Goal: Task Accomplishment & Management: Complete application form

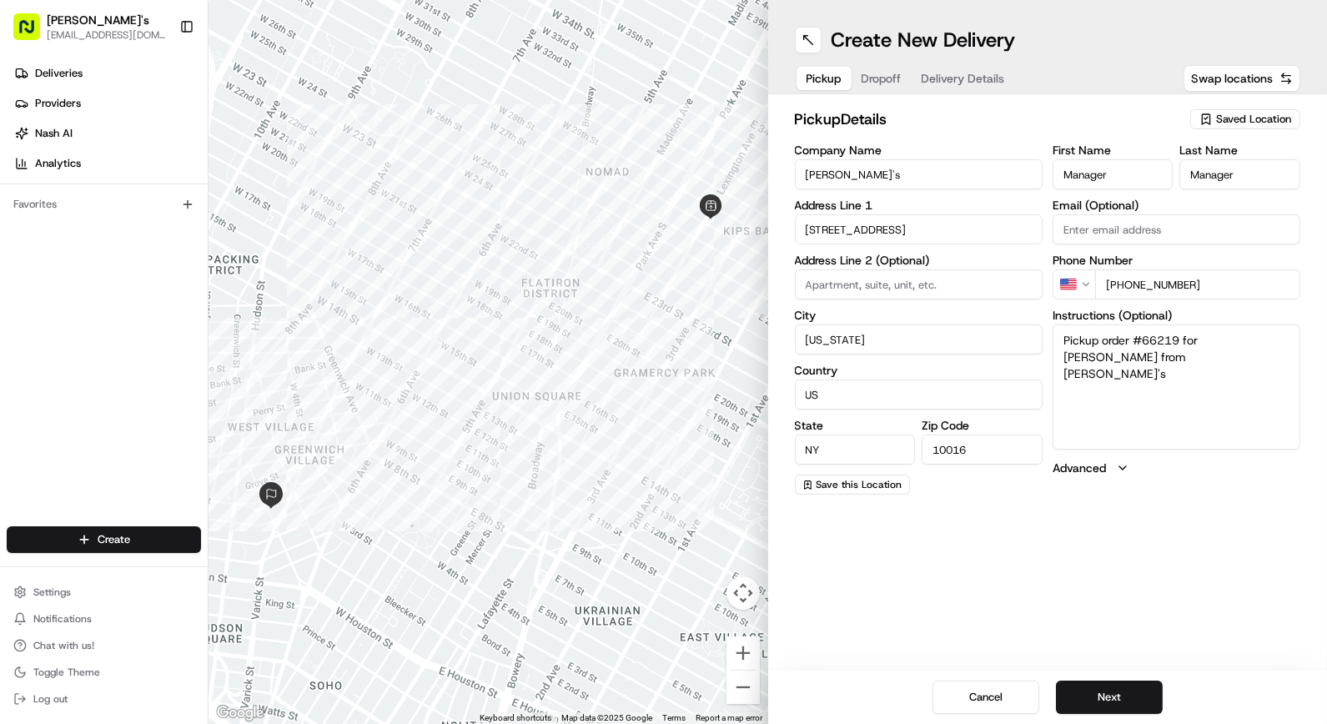
click at [891, 77] on span "Dropoff" at bounding box center [882, 78] width 40 height 17
click at [1135, 344] on textarea "N/A" at bounding box center [1177, 386] width 248 height 125
click at [907, 170] on input "Company Name" at bounding box center [919, 174] width 248 height 30
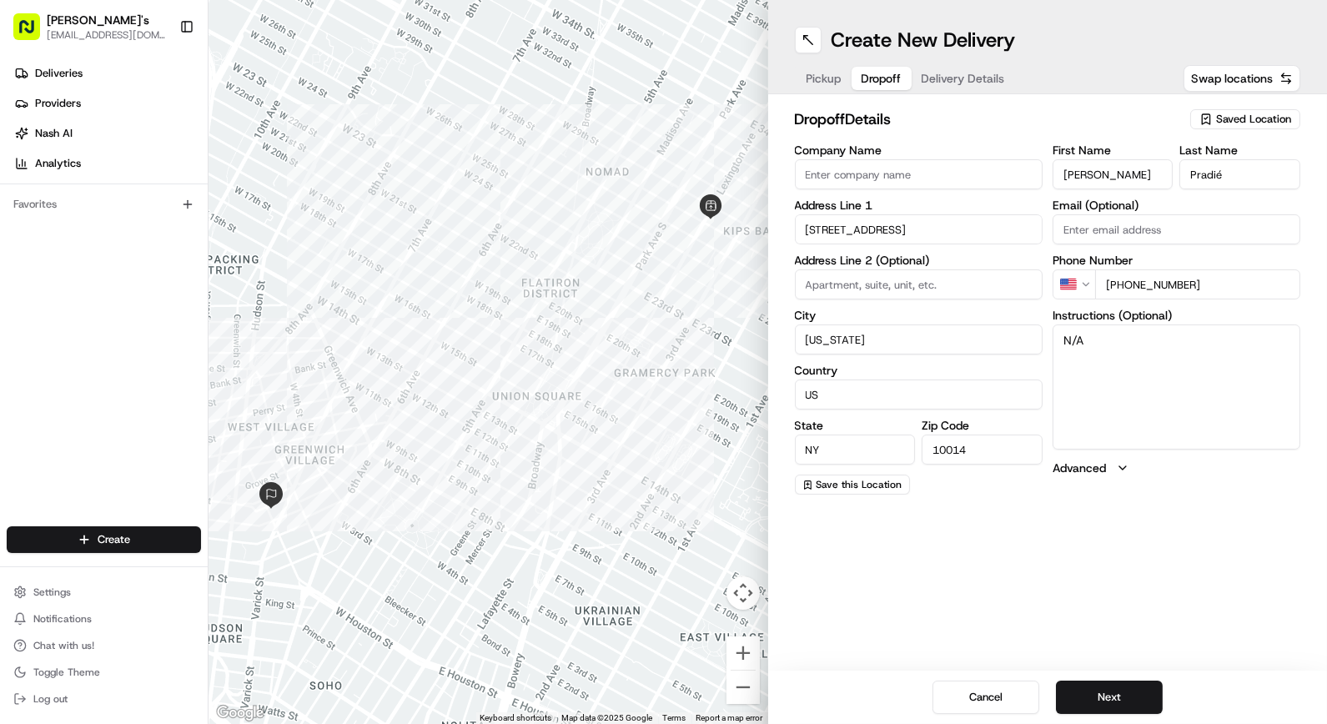
paste input "Maxime Pradié Zimmi's Nyc"
type input "Maxime Pradié Zimmi's NYC LLC"
click at [1120, 329] on textarea "N/A" at bounding box center [1177, 386] width 248 height 125
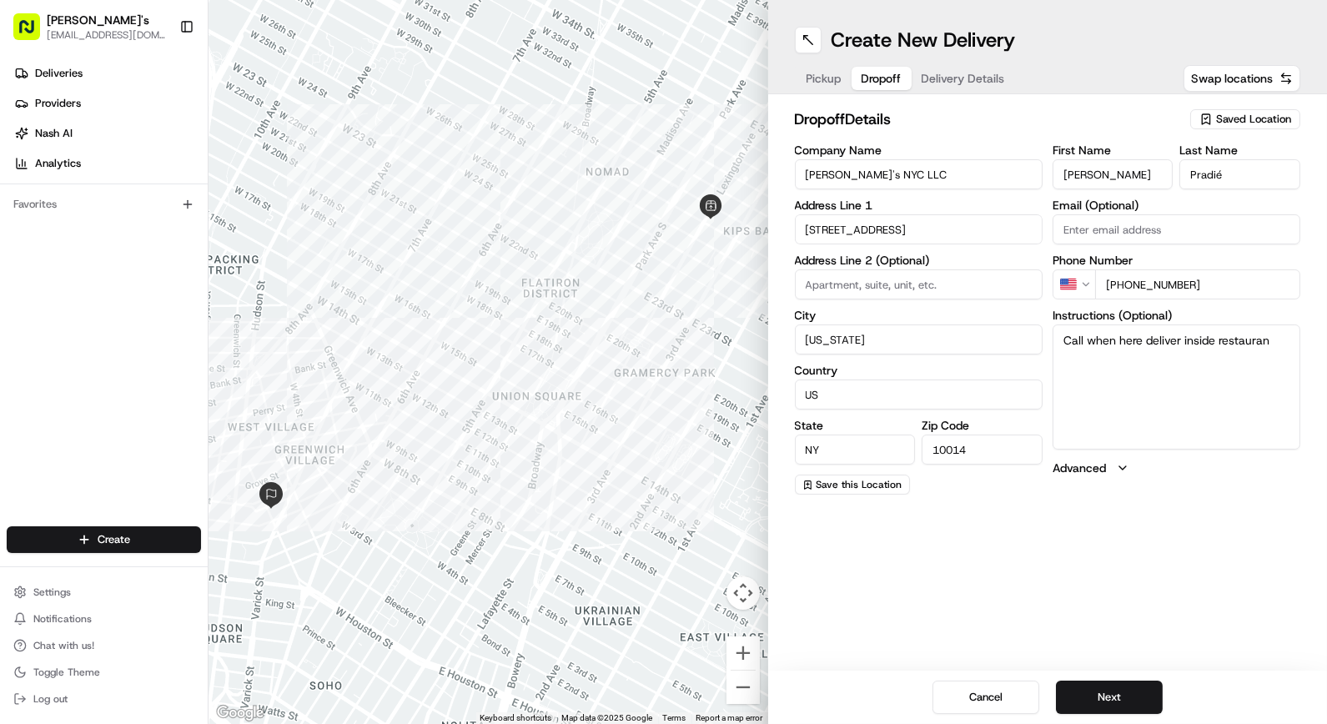
type textarea "Call when here deliver inside restaurant"
click at [966, 83] on span "Delivery Details" at bounding box center [963, 78] width 83 height 17
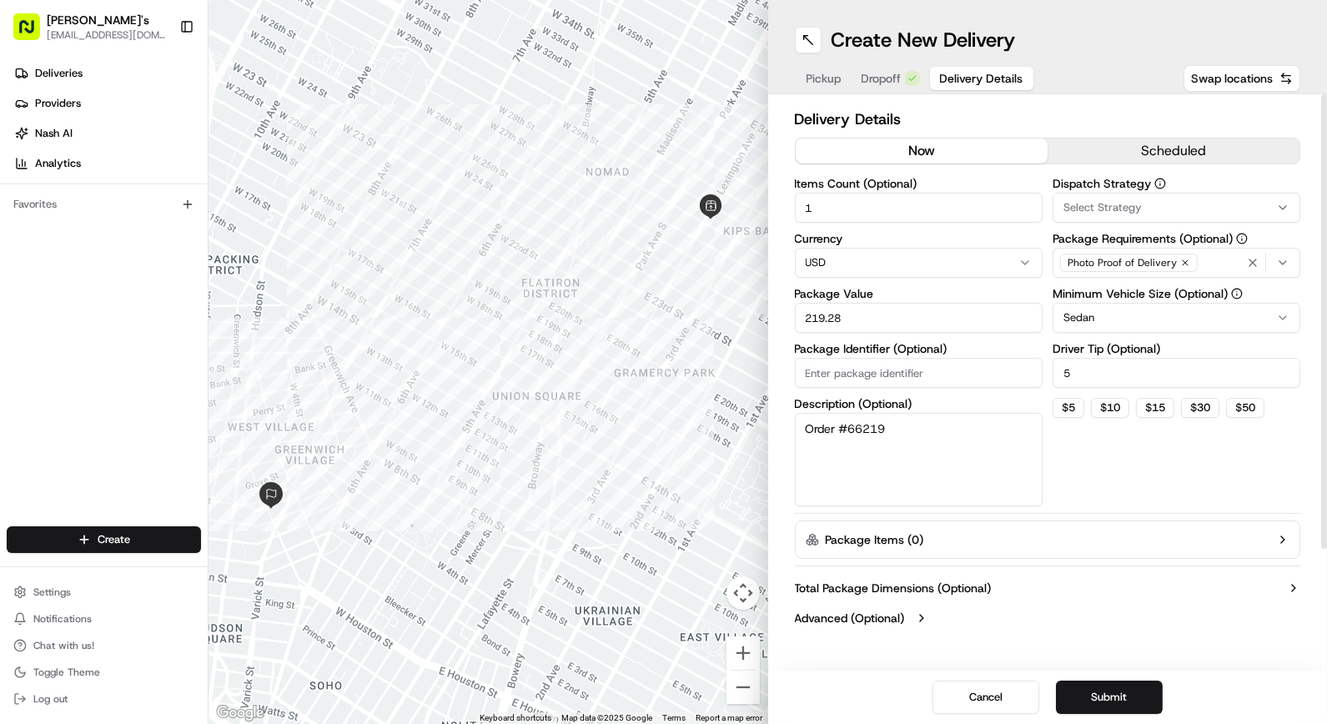
click at [931, 148] on button "now" at bounding box center [922, 150] width 252 height 25
click at [1099, 405] on button "$ 10" at bounding box center [1110, 408] width 38 height 20
type input "10"
click at [1108, 686] on button "Submit" at bounding box center [1109, 697] width 107 height 33
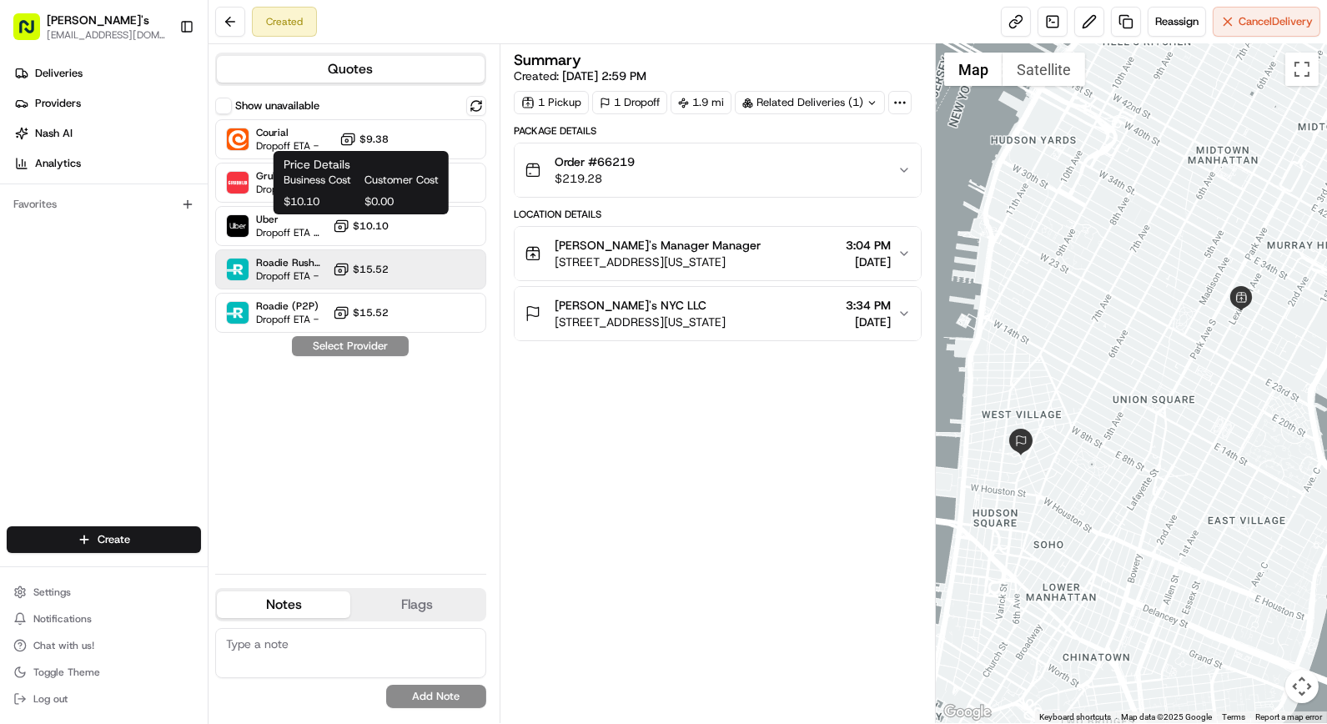
drag, startPoint x: 373, startPoint y: 221, endPoint x: 392, endPoint y: 289, distance: 70.2
click at [373, 221] on span "$10.10" at bounding box center [371, 225] width 36 height 13
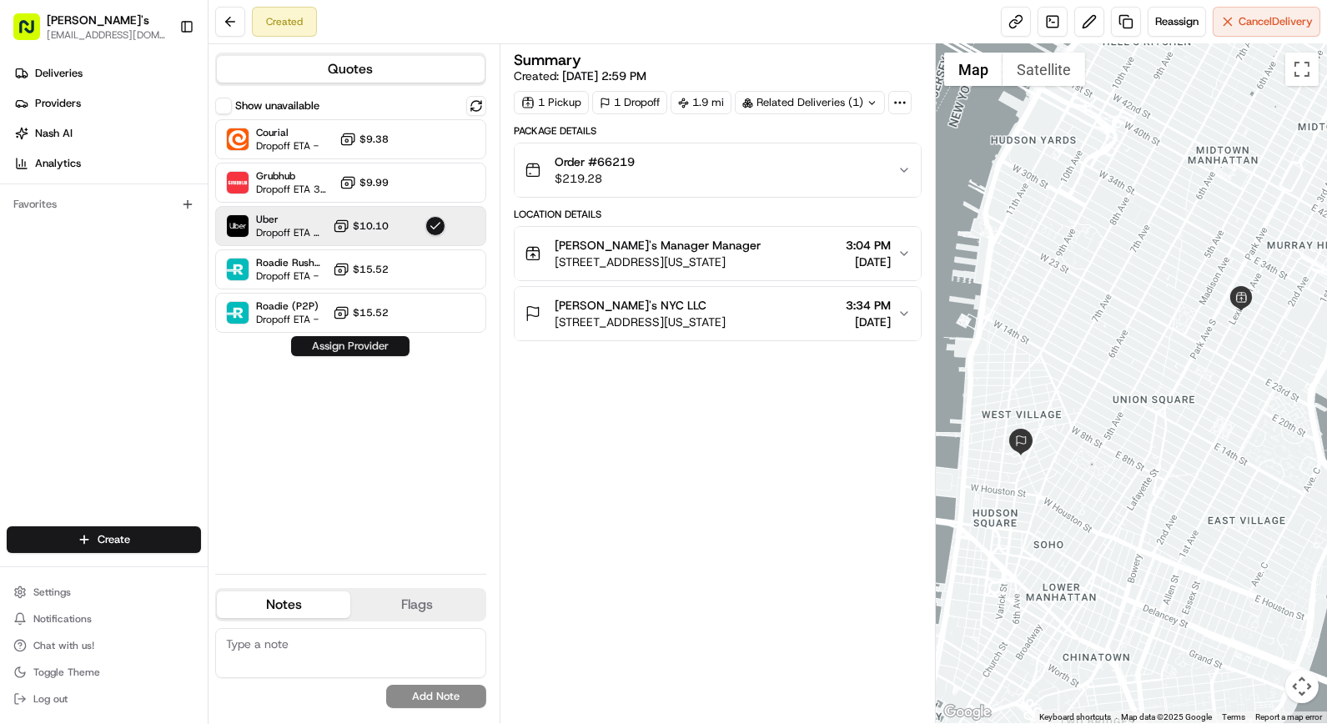
click at [379, 340] on button "Assign Provider" at bounding box center [350, 346] width 118 height 20
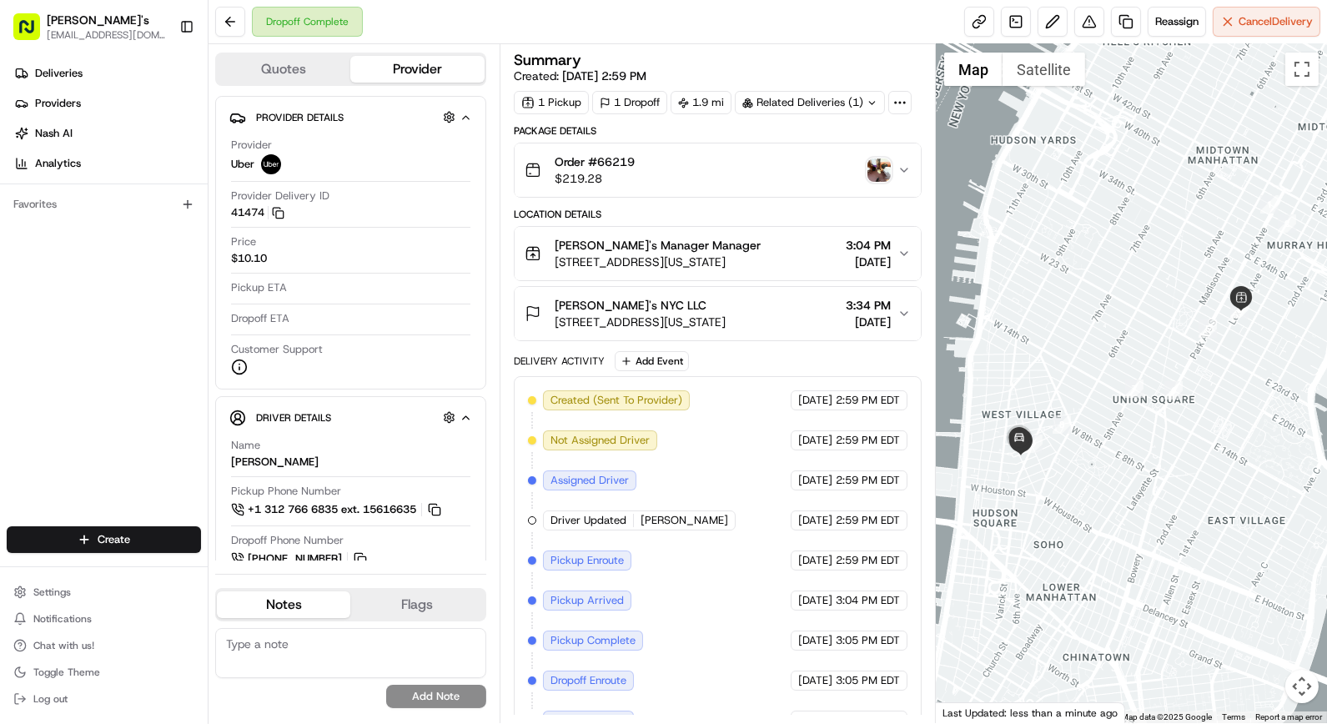
click at [881, 171] on img "button" at bounding box center [878, 169] width 23 height 23
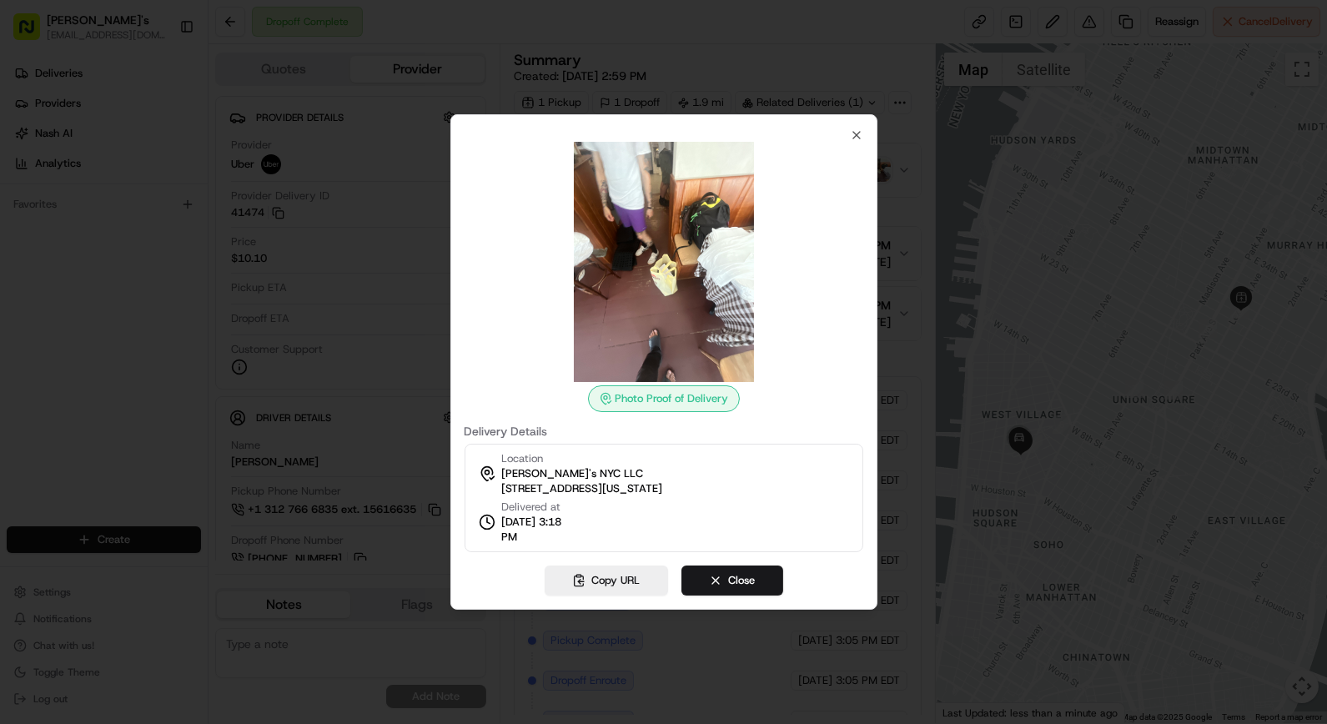
click at [679, 239] on img at bounding box center [664, 262] width 240 height 240
click at [854, 132] on icon "button" at bounding box center [856, 134] width 13 height 13
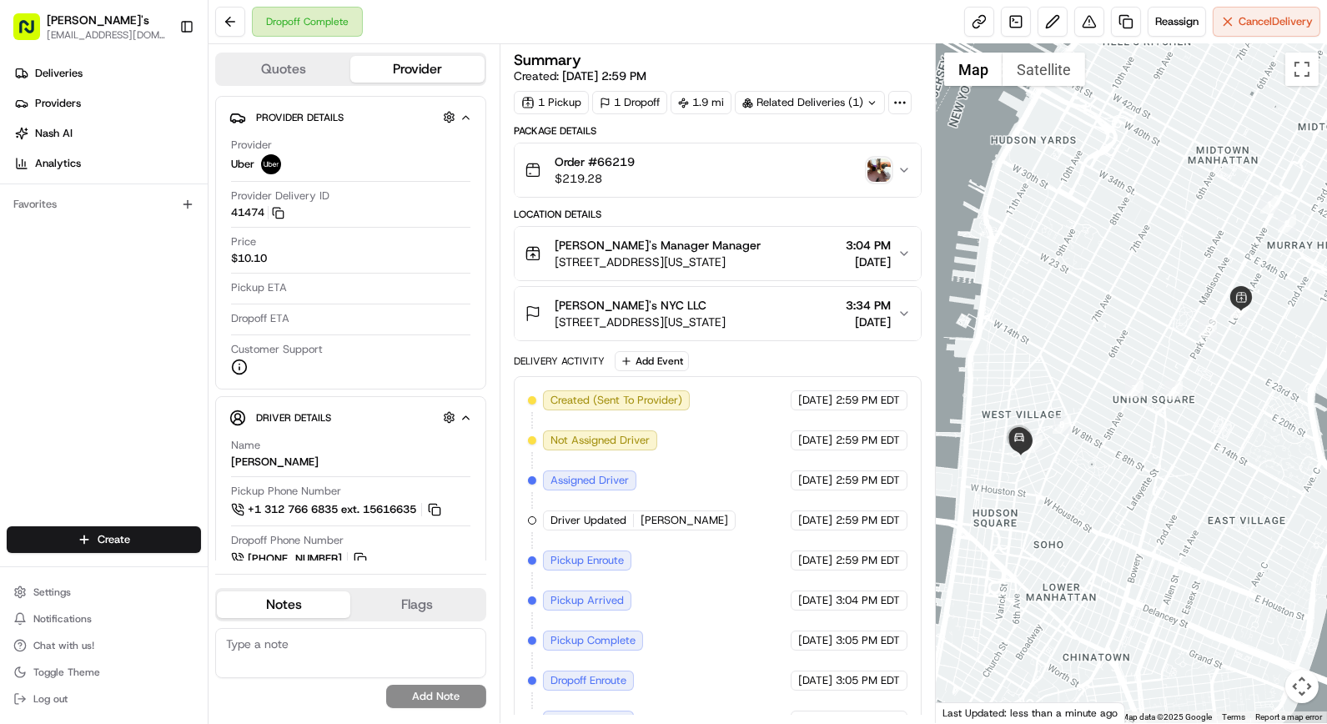
click at [885, 169] on img "button" at bounding box center [878, 169] width 23 height 23
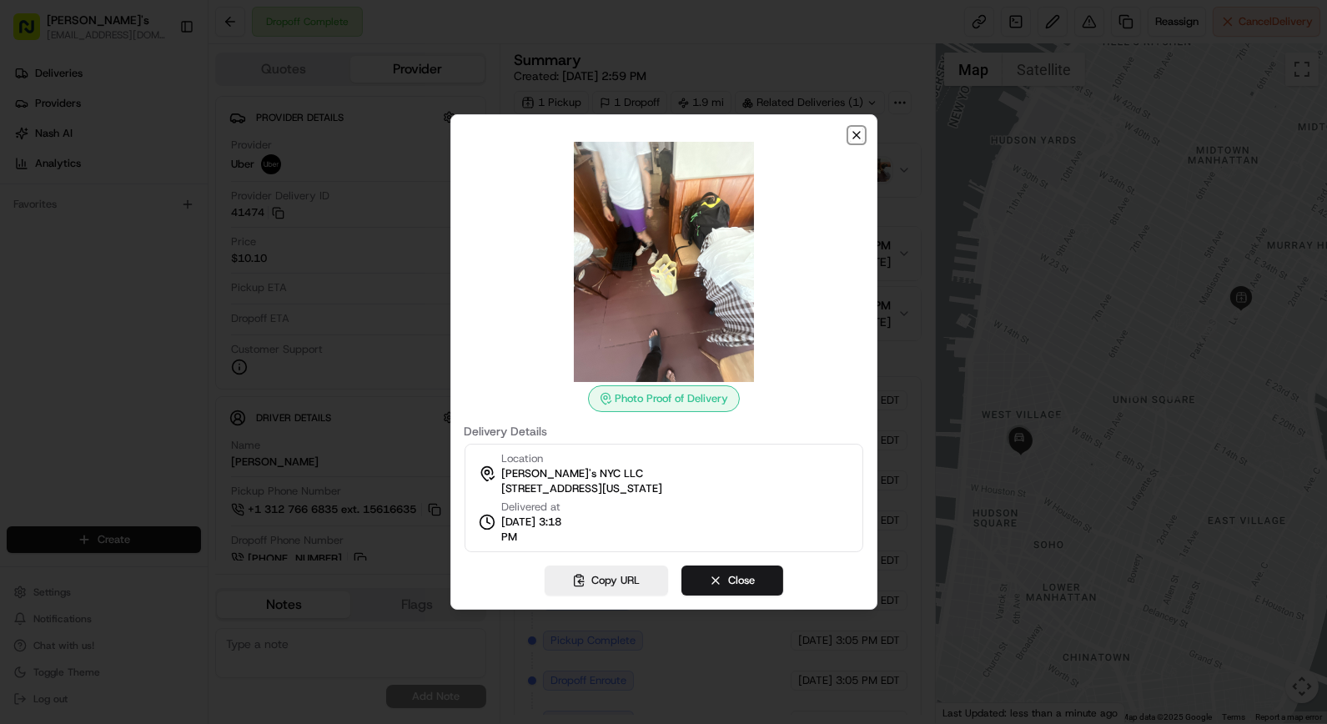
click at [850, 138] on icon "button" at bounding box center [856, 134] width 13 height 13
